Goal: Check status: Check status

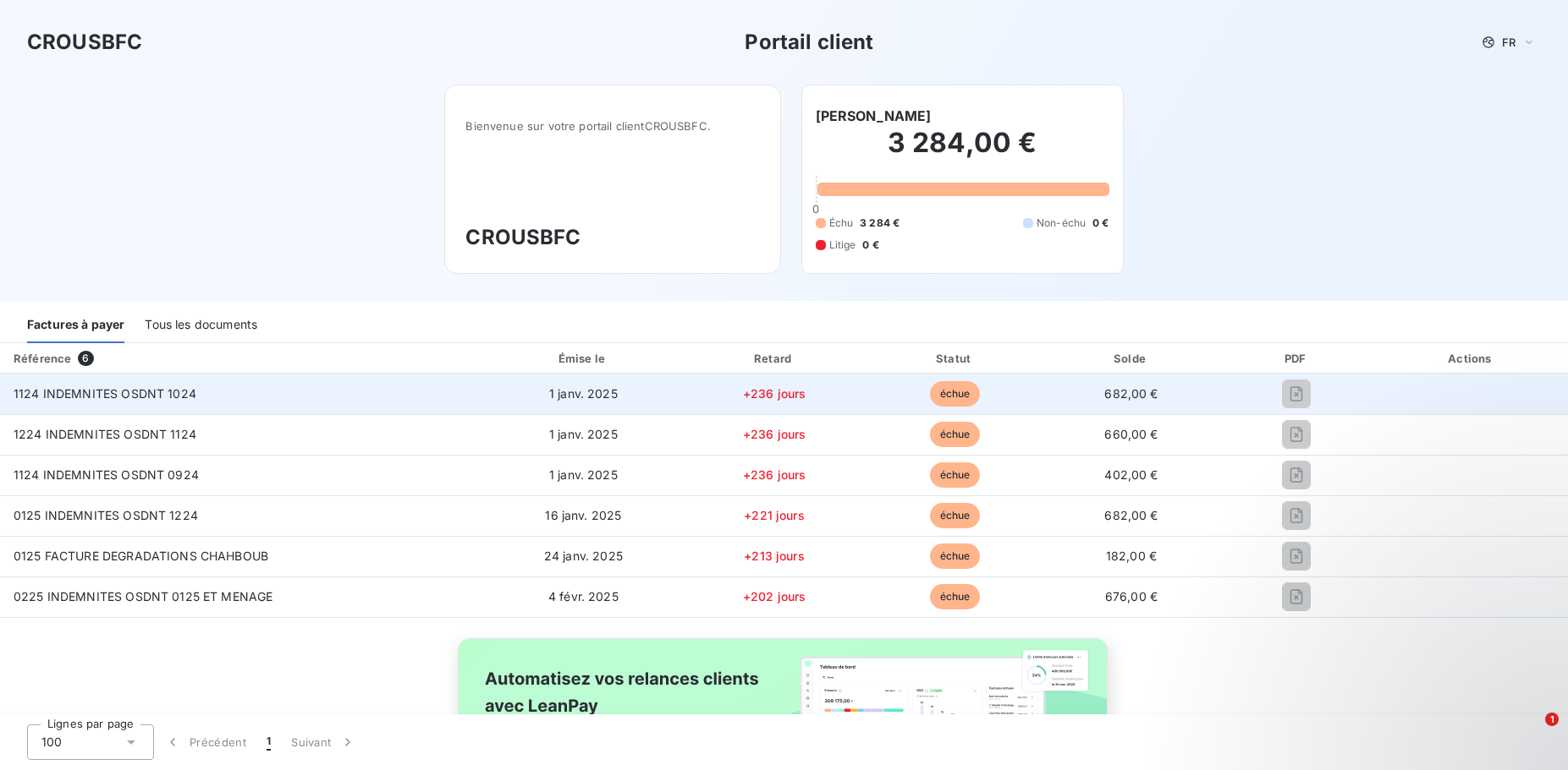
click at [207, 400] on td "1124 INDEMNITES OSDNT 1024" at bounding box center [242, 394] width 484 height 41
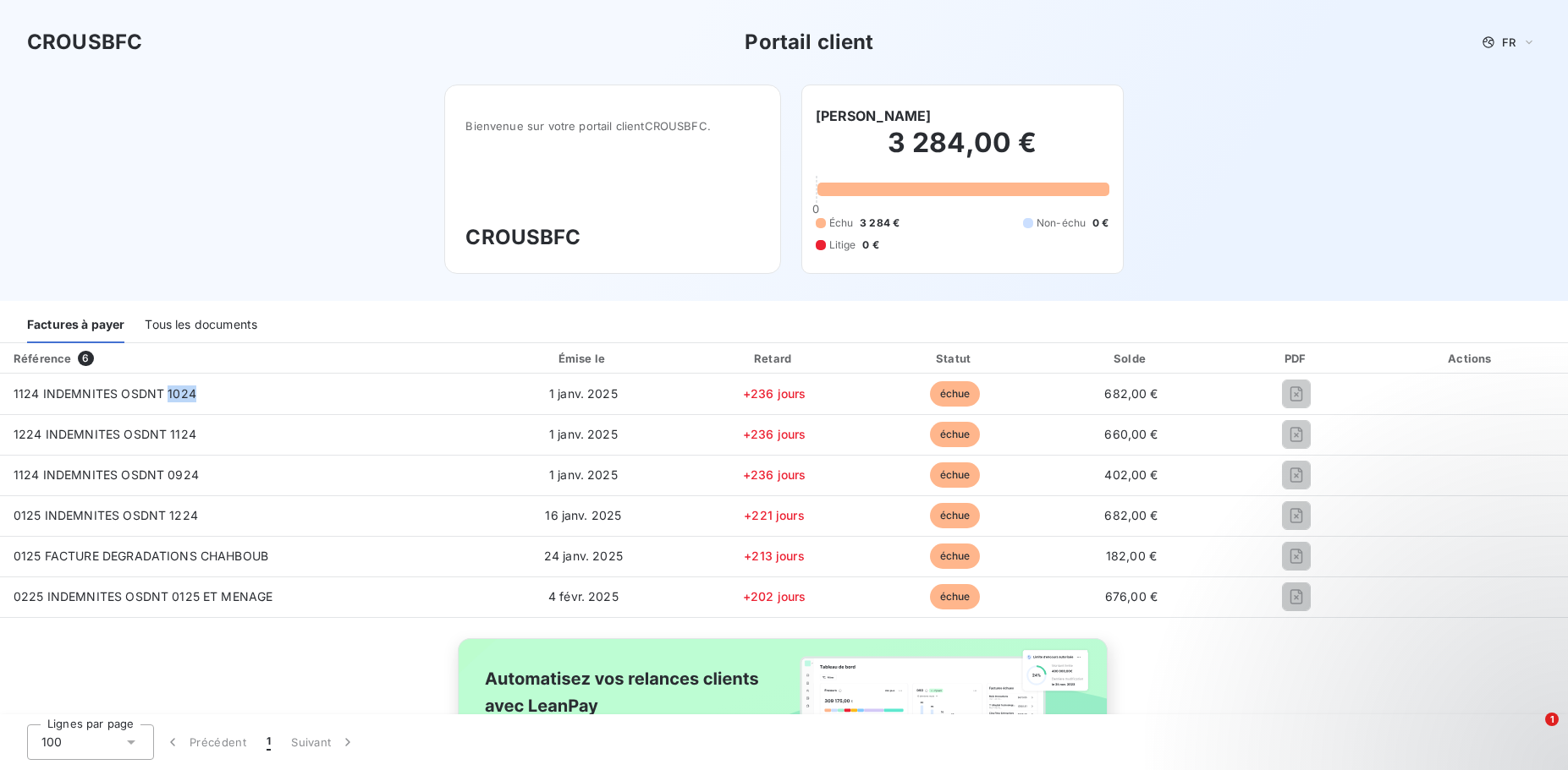
click at [199, 326] on div "Tous les documents" at bounding box center [201, 326] width 113 height 36
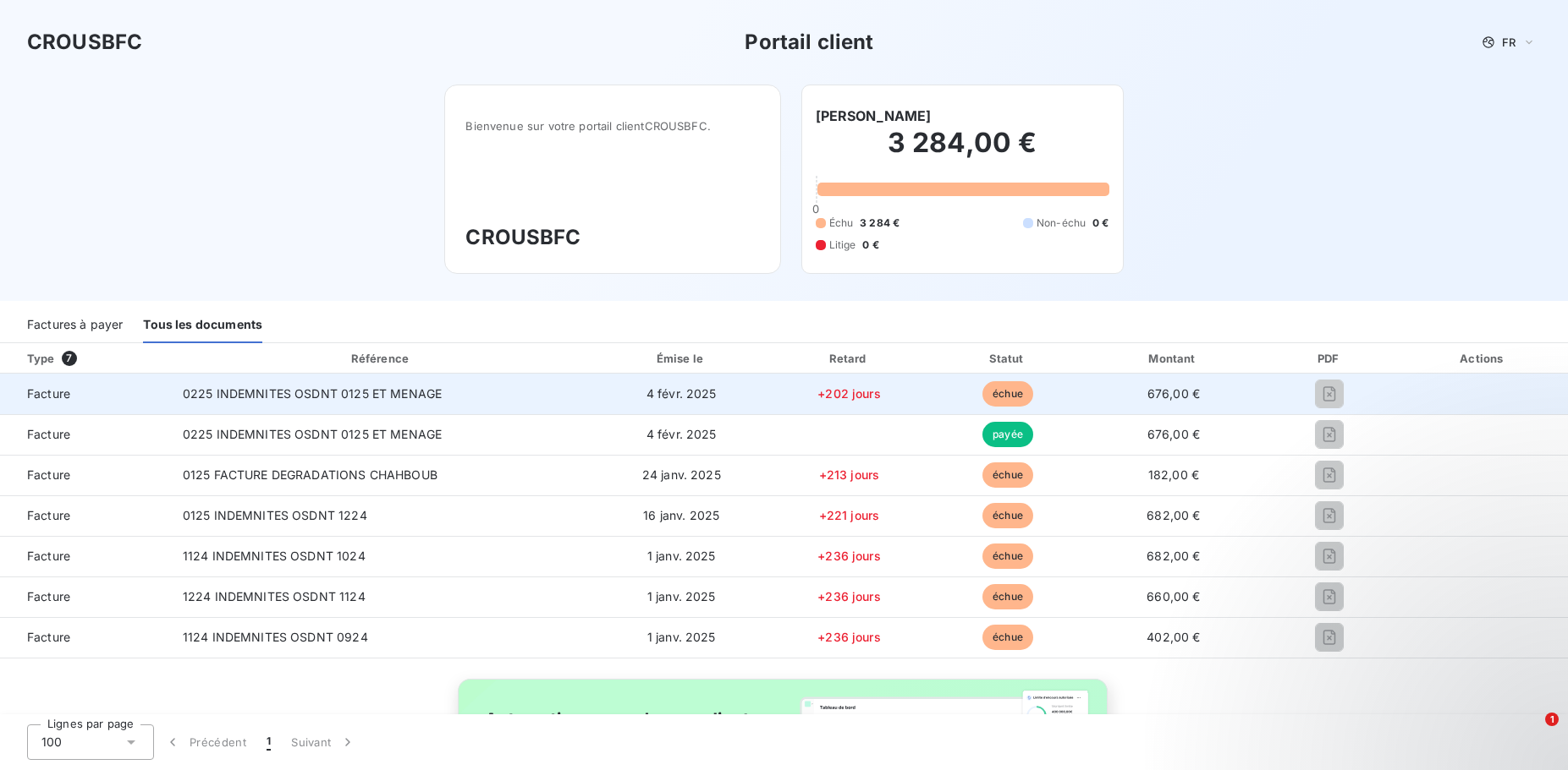
click at [246, 396] on span "0225 INDEMNITES OSDNT 0125 ET MENAGE" at bounding box center [311, 393] width 259 height 14
click at [1015, 403] on span "échue" at bounding box center [1008, 394] width 51 height 25
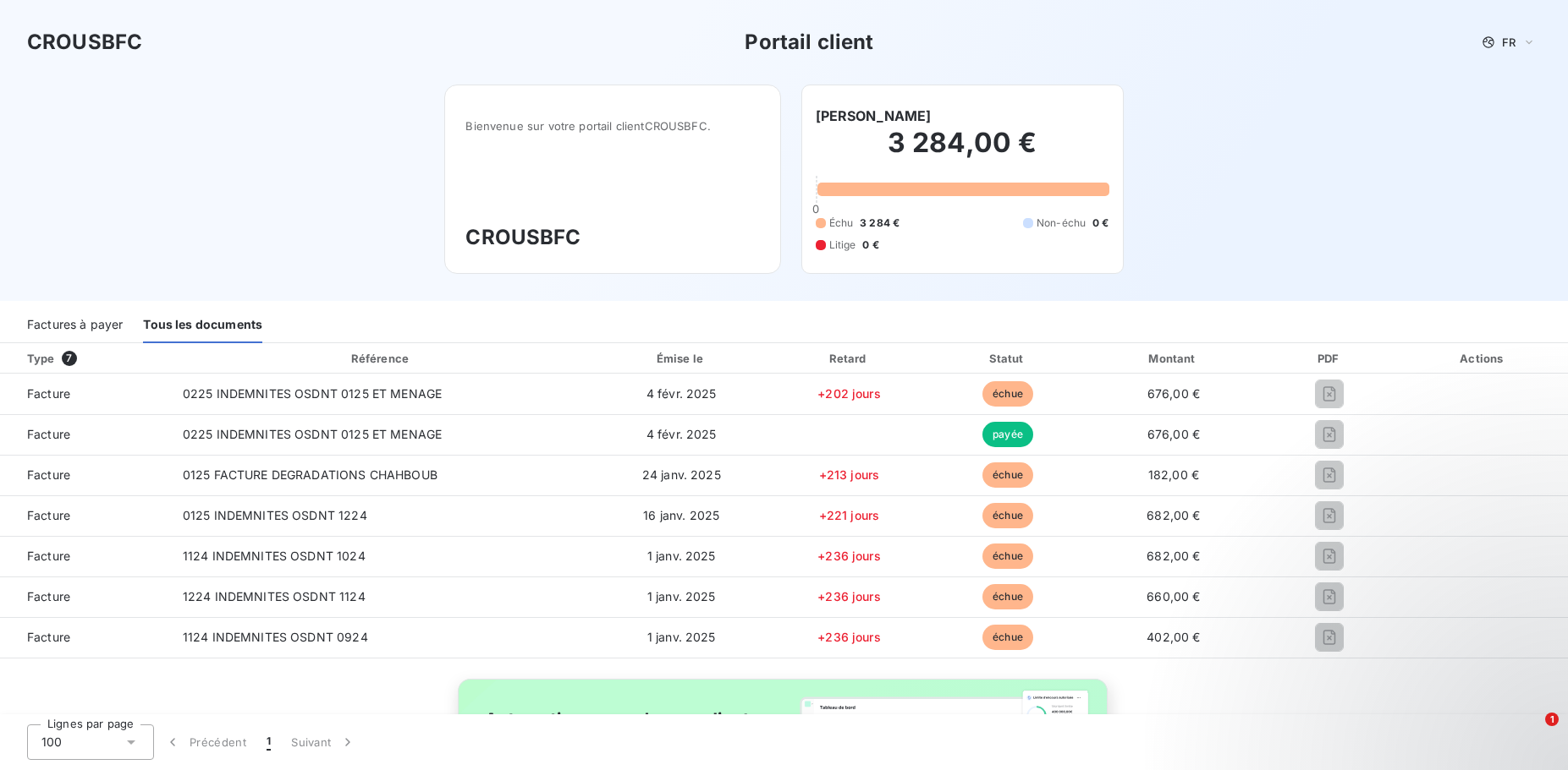
click at [90, 319] on div "Factures à payer" at bounding box center [75, 326] width 96 height 36
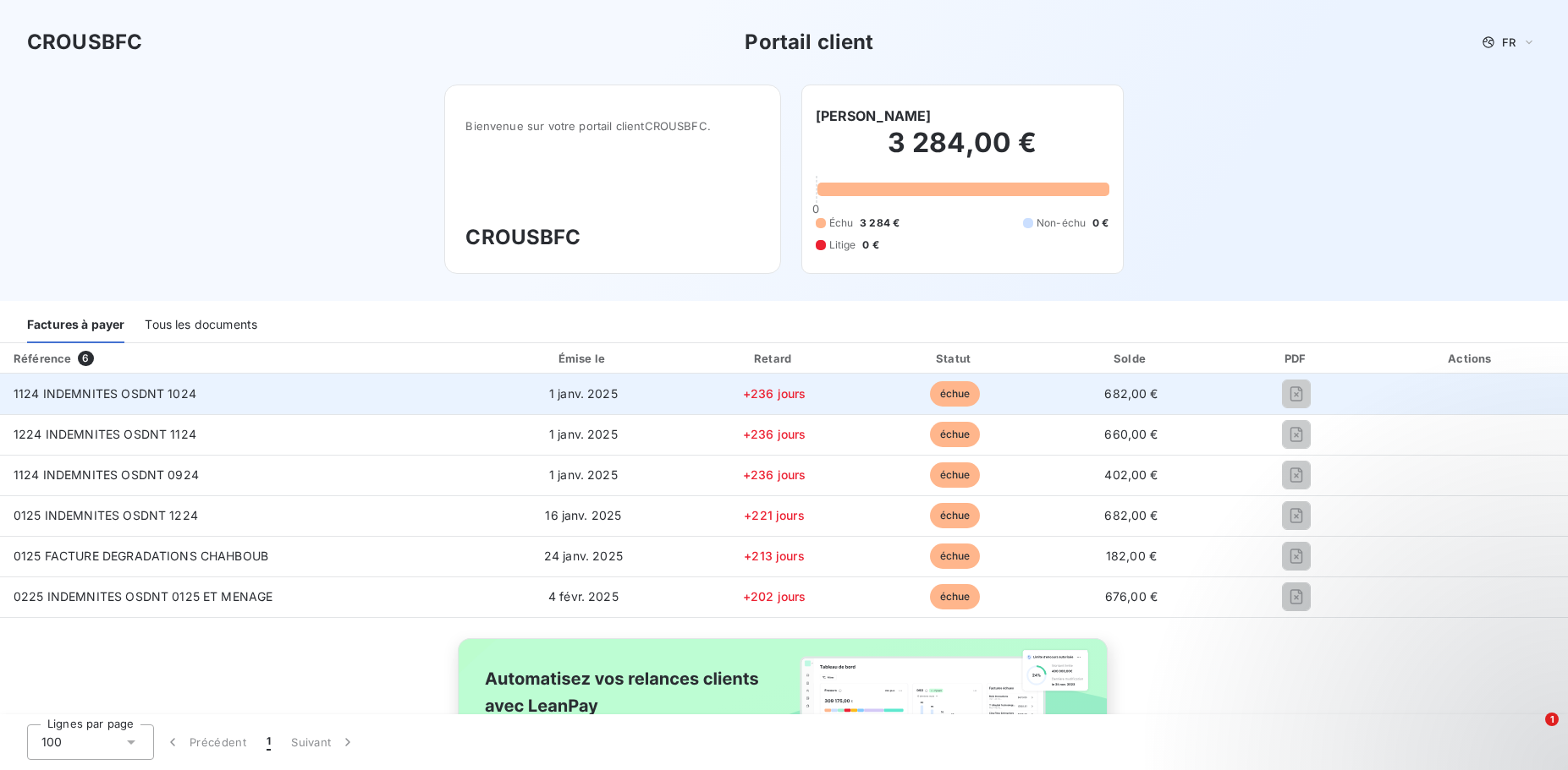
click at [84, 387] on div "1124 INDEMNITES OSDNT 1024" at bounding box center [104, 394] width 182 height 17
click at [84, 388] on div "1124 INDEMNITES OSDNT 1024" at bounding box center [104, 394] width 182 height 17
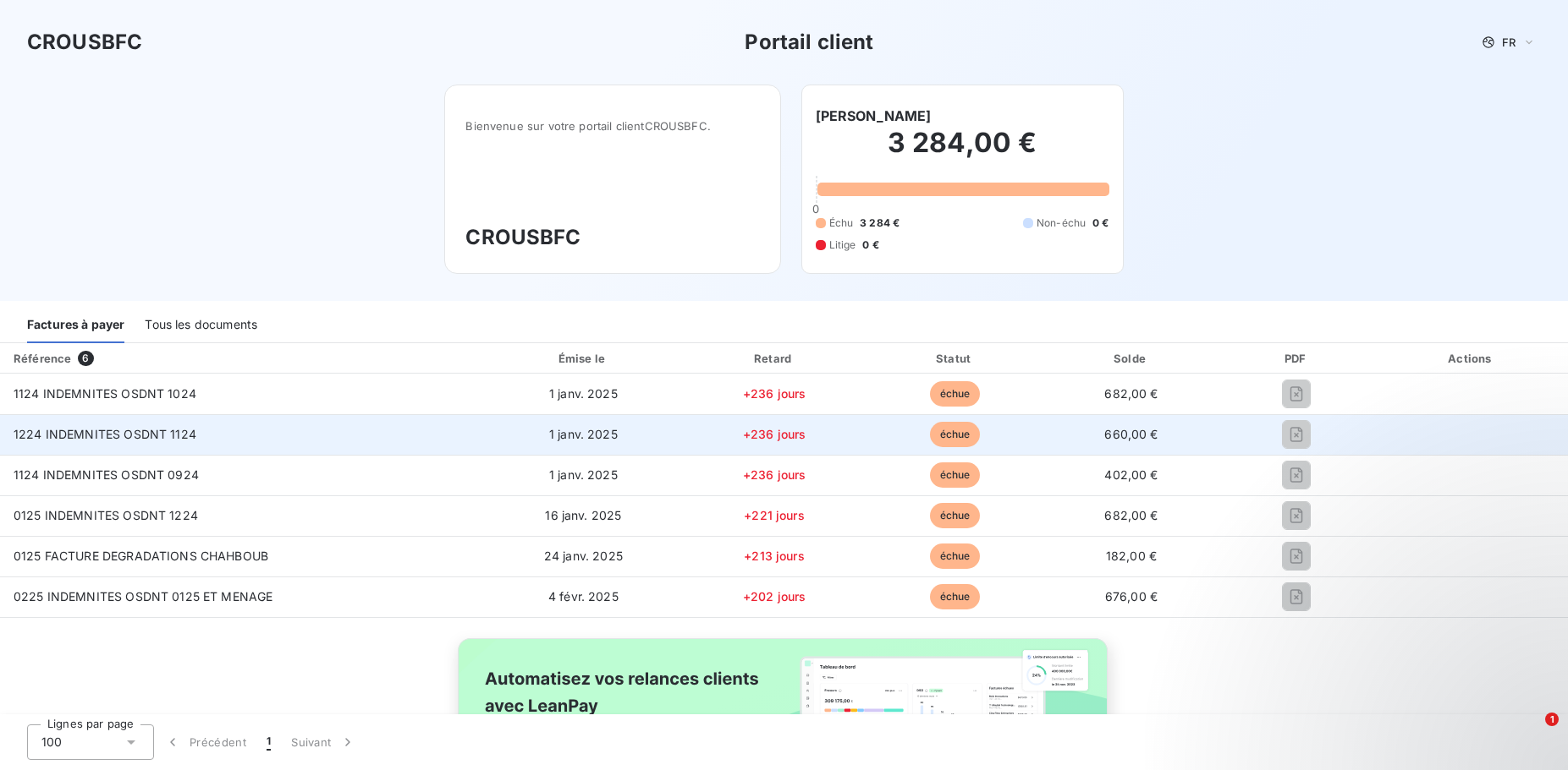
click at [542, 428] on td "1 janv. 2025" at bounding box center [583, 435] width 199 height 41
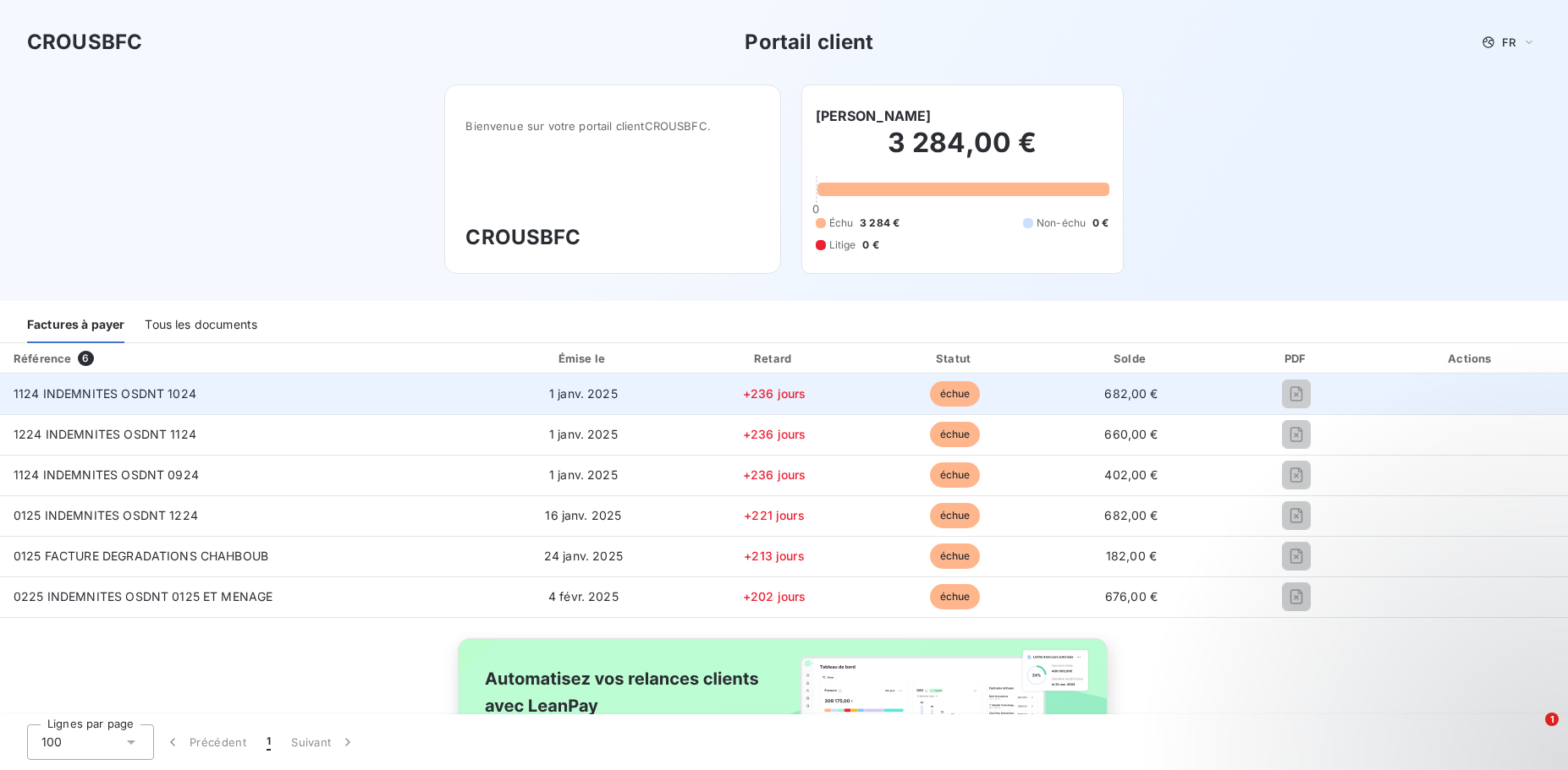
click at [1312, 395] on div at bounding box center [1296, 394] width 130 height 27
click at [1308, 395] on div at bounding box center [1296, 394] width 130 height 27
